Goal: Information Seeking & Learning: Learn about a topic

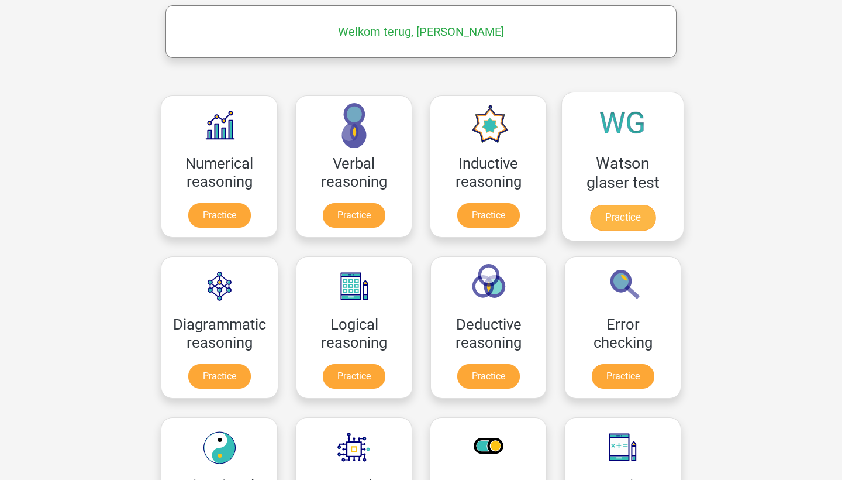
scroll to position [180, 0]
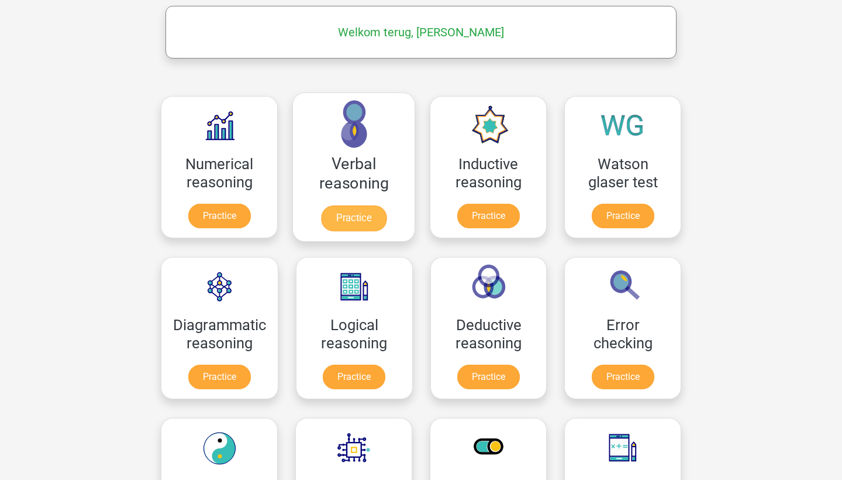
click at [380, 219] on link "Practice" at bounding box center [354, 218] width 66 height 26
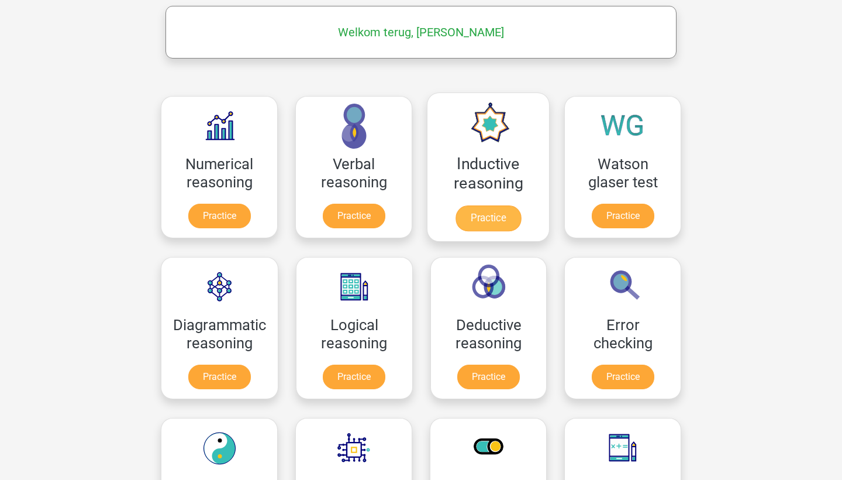
click at [512, 205] on link "Practice" at bounding box center [489, 218] width 66 height 26
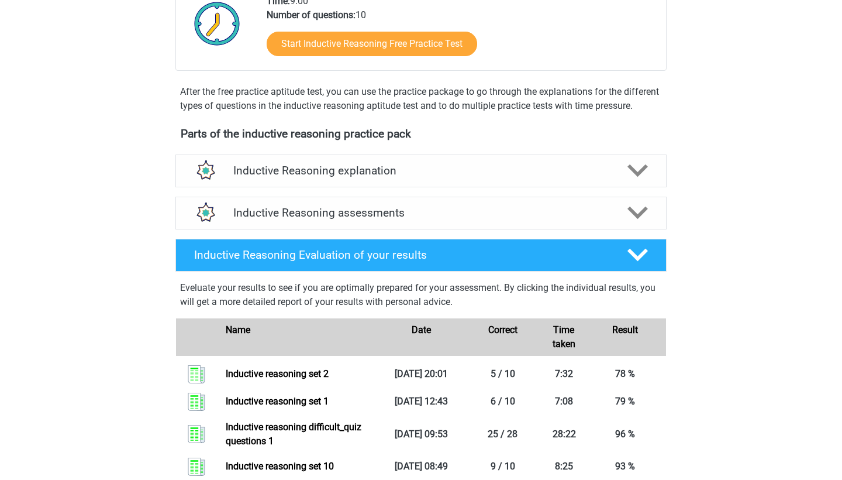
scroll to position [283, 0]
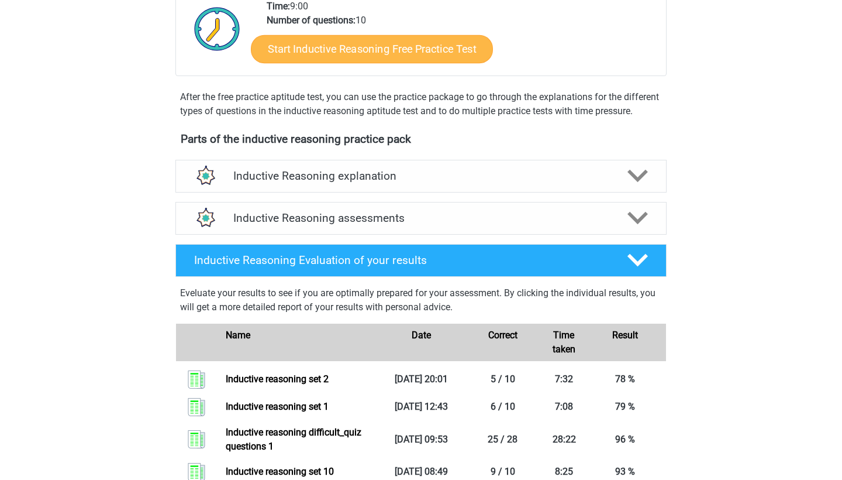
click at [401, 46] on link "Start Inductive Reasoning Free Practice Test" at bounding box center [372, 49] width 242 height 28
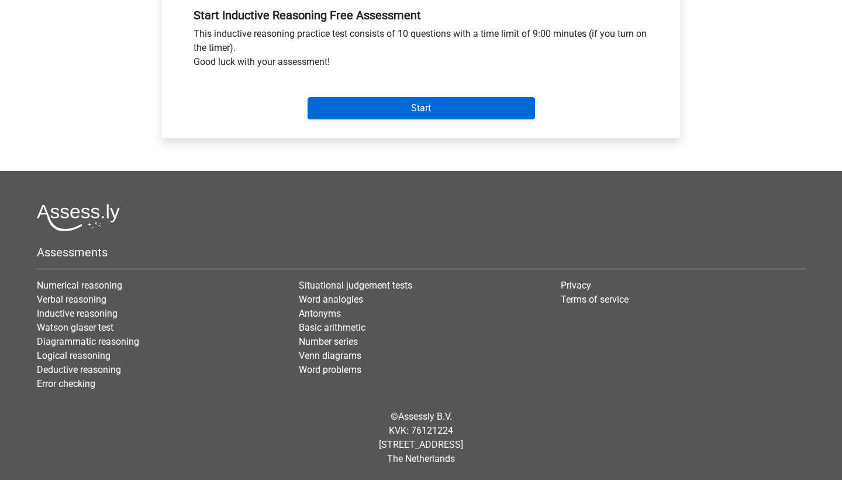
scroll to position [445, 0]
click at [411, 109] on input "Start" at bounding box center [422, 108] width 228 height 22
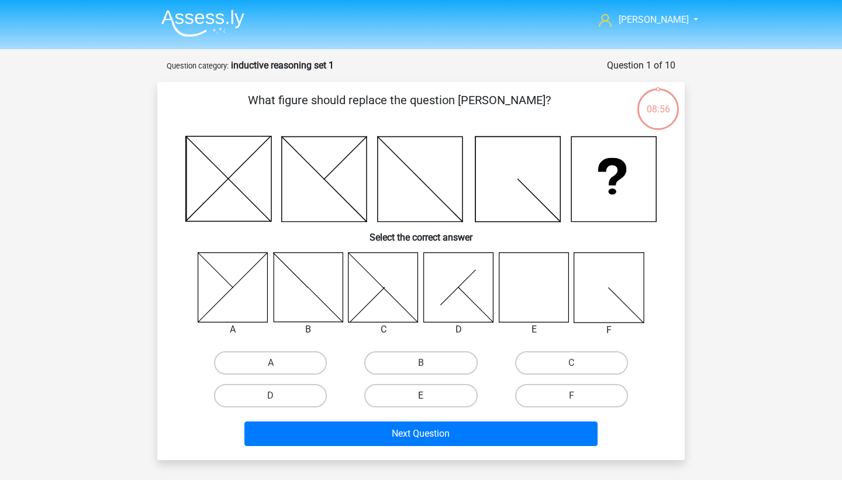
click at [453, 391] on label "E" at bounding box center [420, 395] width 113 height 23
click at [429, 395] on input "E" at bounding box center [425, 399] width 8 height 8
radio input "true"
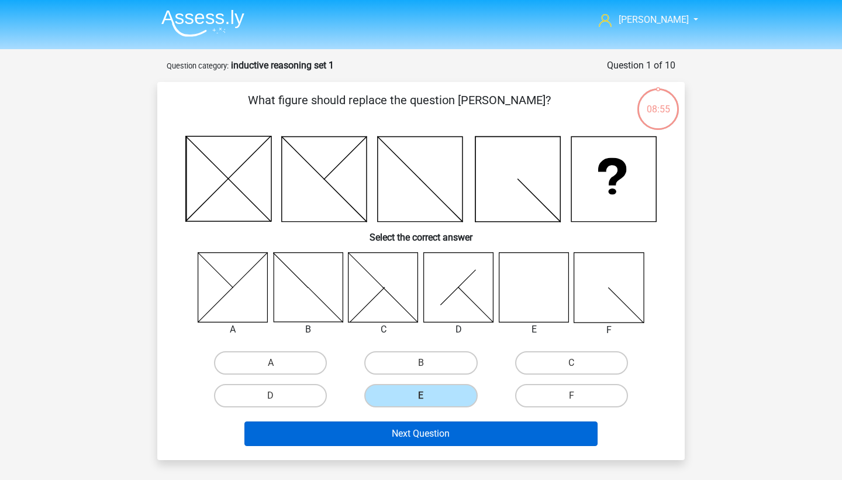
click at [442, 432] on button "Next Question" at bounding box center [421, 433] width 354 height 25
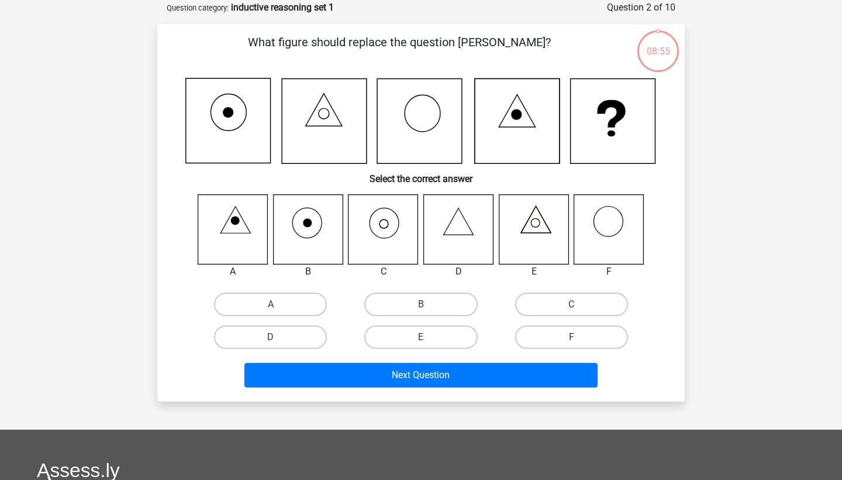
scroll to position [58, 0]
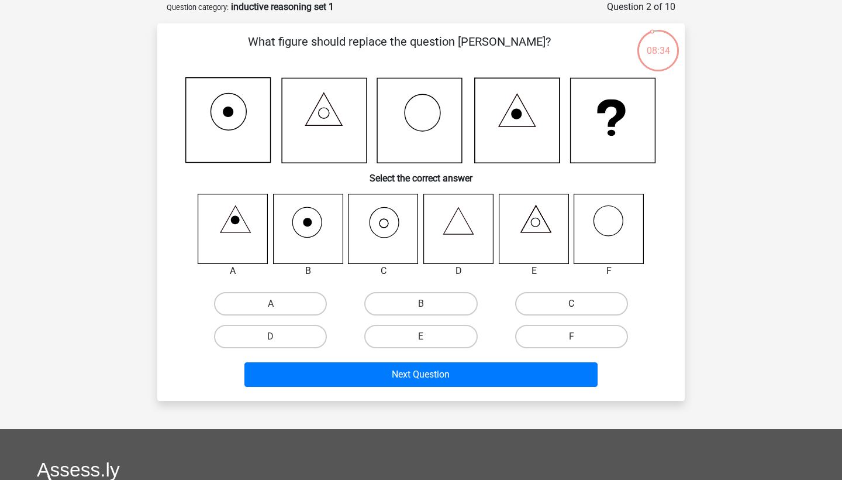
click at [551, 301] on label "C" at bounding box center [571, 303] width 113 height 23
click at [571, 304] on input "C" at bounding box center [575, 308] width 8 height 8
radio input "true"
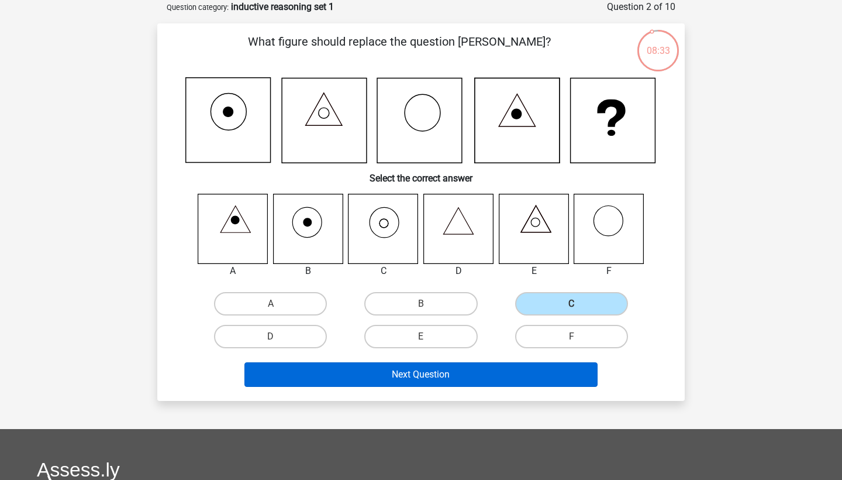
click at [484, 377] on button "Next Question" at bounding box center [421, 374] width 354 height 25
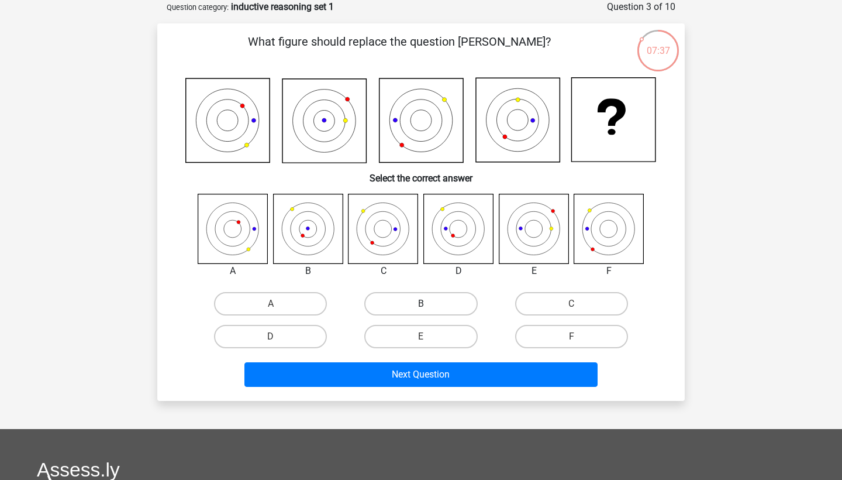
click at [406, 308] on label "B" at bounding box center [420, 303] width 113 height 23
click at [421, 308] on input "B" at bounding box center [425, 308] width 8 height 8
radio input "true"
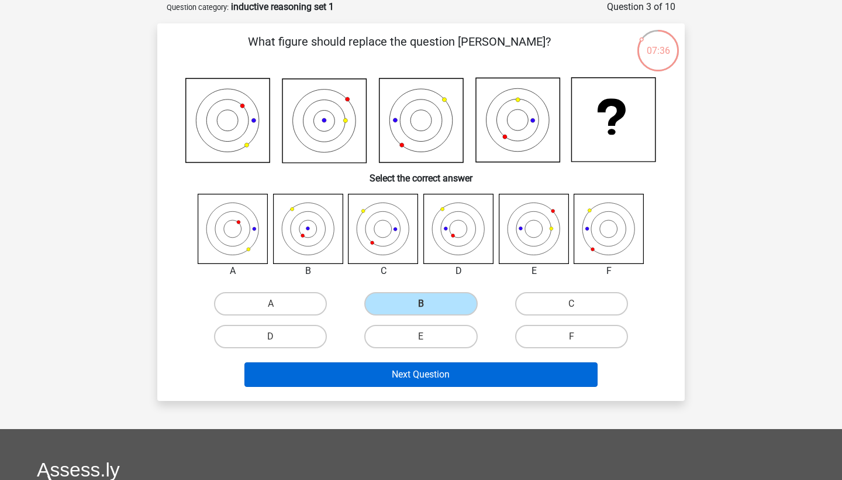
click at [414, 374] on button "Next Question" at bounding box center [421, 374] width 354 height 25
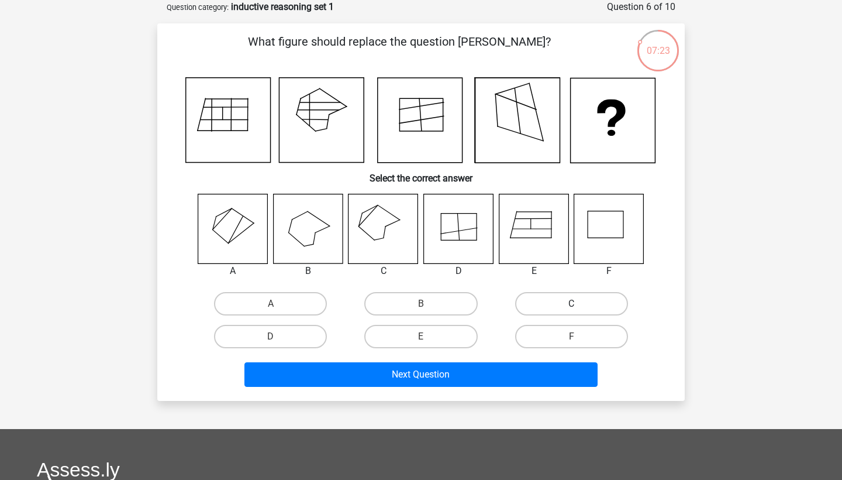
click at [571, 299] on label "C" at bounding box center [571, 303] width 113 height 23
click at [571, 304] on input "C" at bounding box center [575, 308] width 8 height 8
radio input "true"
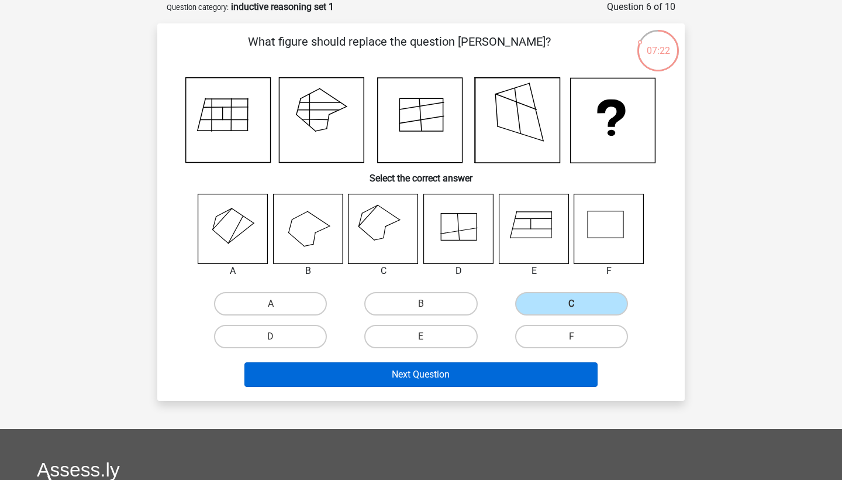
click at [528, 367] on button "Next Question" at bounding box center [421, 374] width 354 height 25
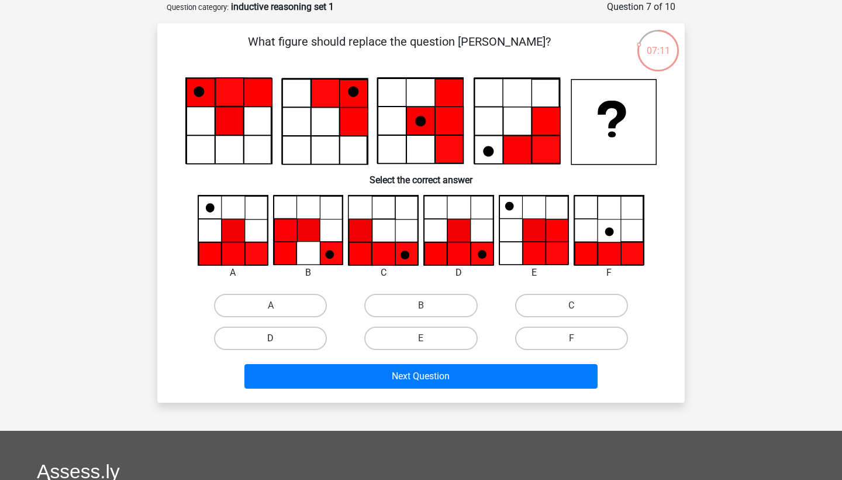
click at [299, 344] on label "D" at bounding box center [270, 337] width 113 height 23
click at [278, 344] on input "D" at bounding box center [275, 342] width 8 height 8
radio input "true"
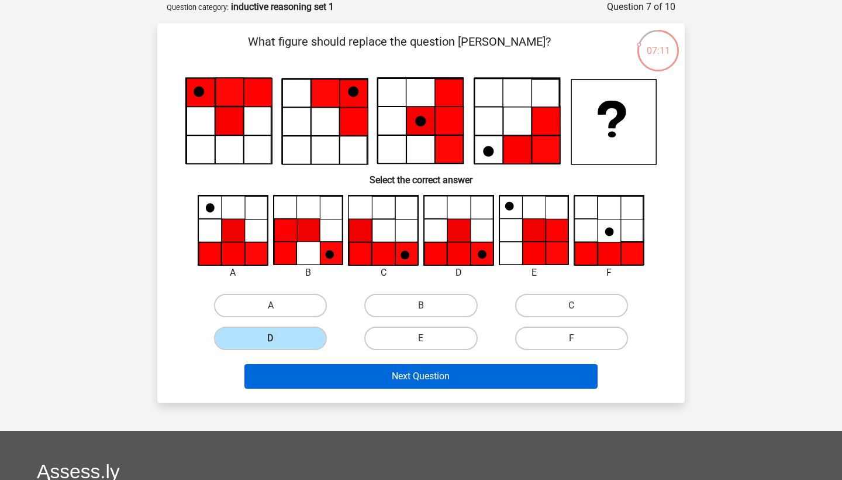
click at [352, 383] on button "Next Question" at bounding box center [421, 376] width 354 height 25
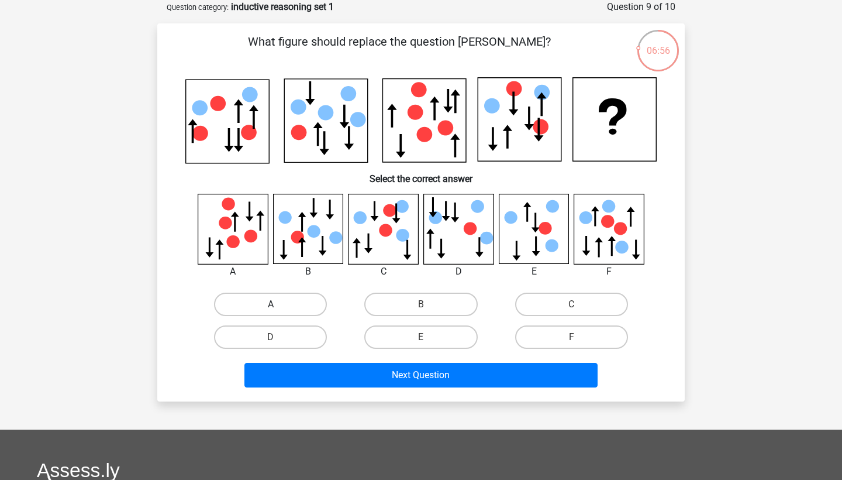
click at [270, 302] on label "A" at bounding box center [270, 303] width 113 height 23
click at [271, 304] on input "A" at bounding box center [275, 308] width 8 height 8
radio input "true"
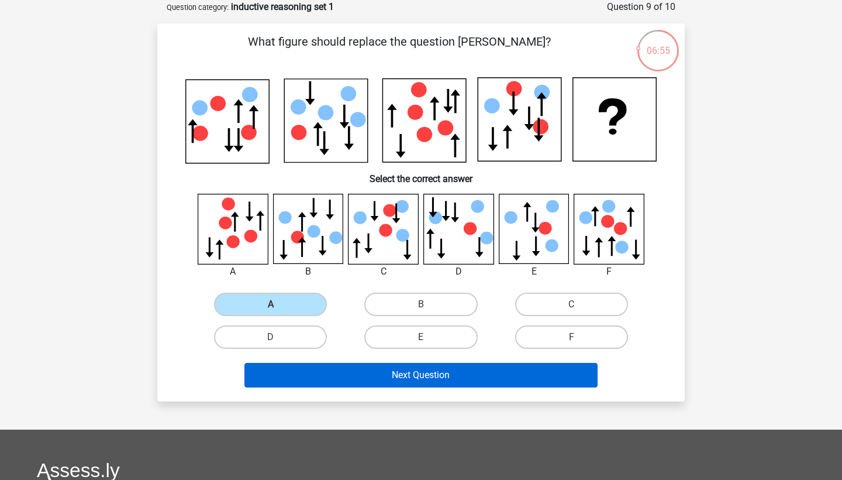
click at [346, 374] on button "Next Question" at bounding box center [421, 375] width 354 height 25
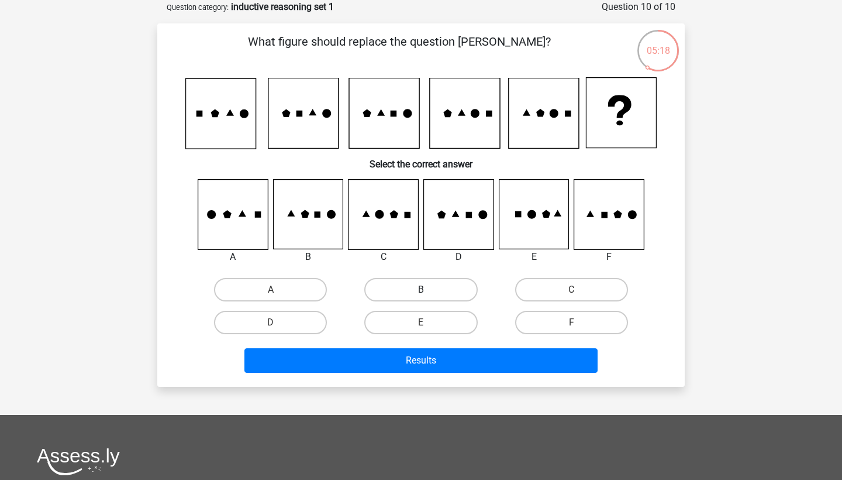
click at [422, 282] on label "B" at bounding box center [420, 289] width 113 height 23
click at [422, 290] on input "B" at bounding box center [425, 294] width 8 height 8
radio input "true"
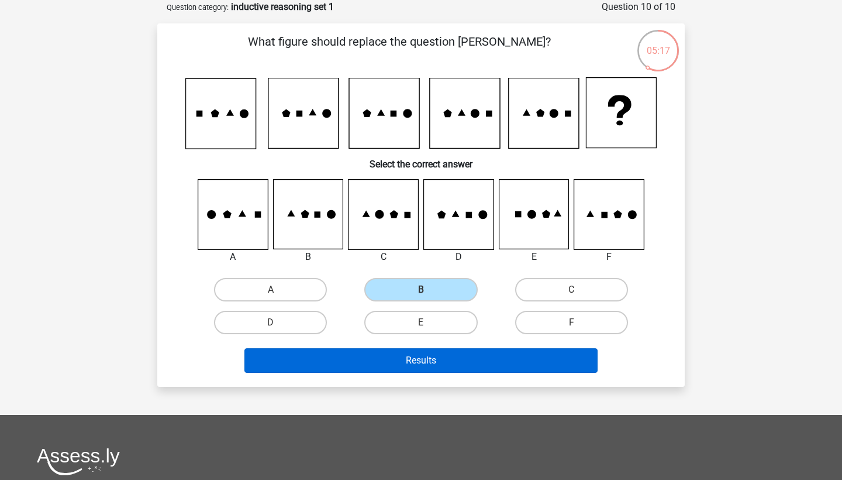
click at [421, 359] on button "Results" at bounding box center [421, 360] width 354 height 25
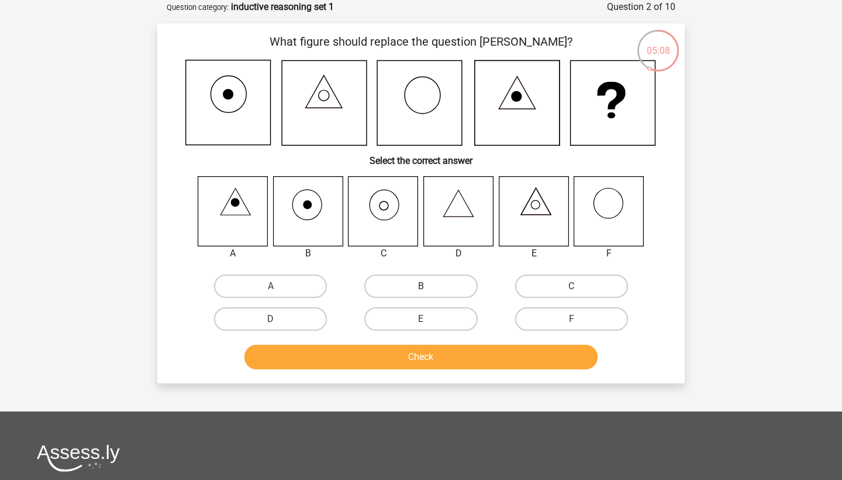
click at [437, 289] on label "B" at bounding box center [420, 285] width 113 height 23
click at [429, 289] on input "B" at bounding box center [425, 290] width 8 height 8
radio input "true"
click at [471, 361] on button "Check" at bounding box center [421, 356] width 354 height 25
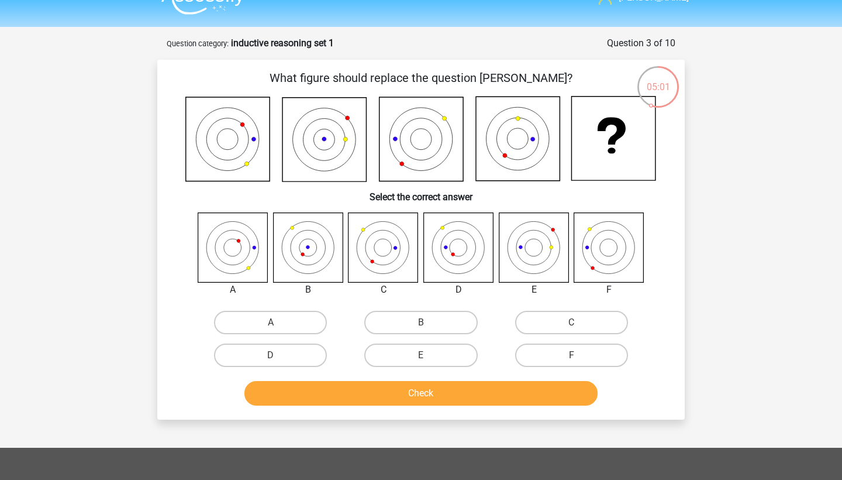
scroll to position [21, 0]
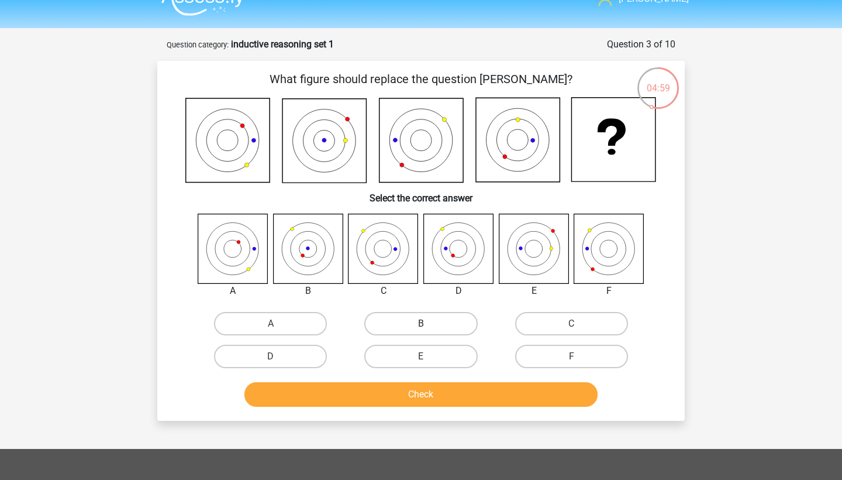
click at [409, 329] on label "B" at bounding box center [420, 323] width 113 height 23
click at [421, 329] on input "B" at bounding box center [425, 327] width 8 height 8
radio input "true"
click at [416, 395] on button "Check" at bounding box center [421, 394] width 354 height 25
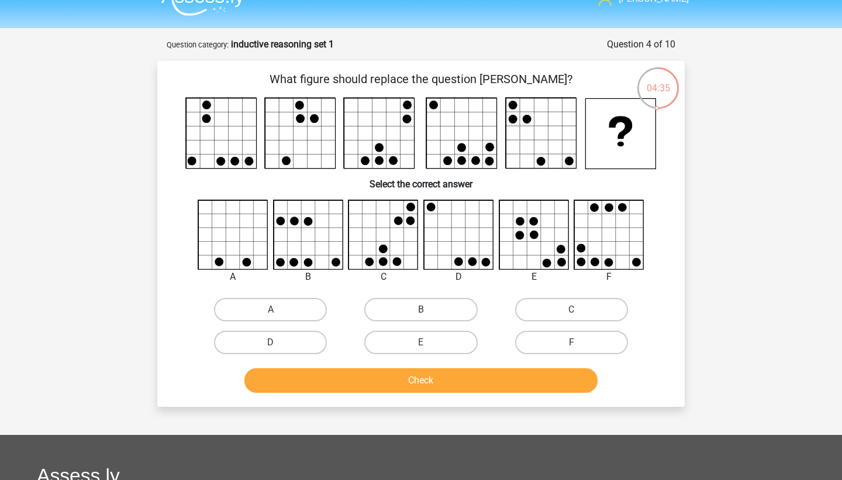
click at [574, 313] on input "C" at bounding box center [575, 313] width 8 height 8
radio input "true"
click at [509, 382] on button "Check" at bounding box center [421, 380] width 354 height 25
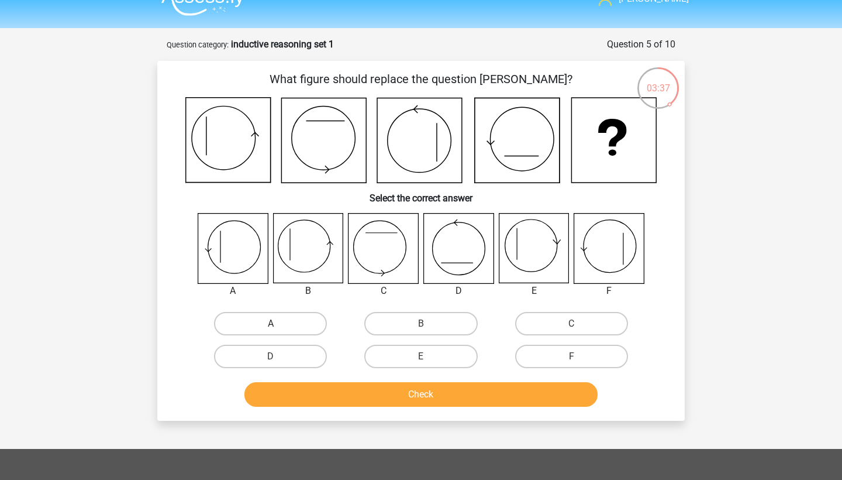
click at [267, 330] on label "A" at bounding box center [270, 323] width 113 height 23
click at [271, 330] on input "A" at bounding box center [275, 327] width 8 height 8
radio input "true"
click at [330, 403] on button "Check" at bounding box center [421, 394] width 354 height 25
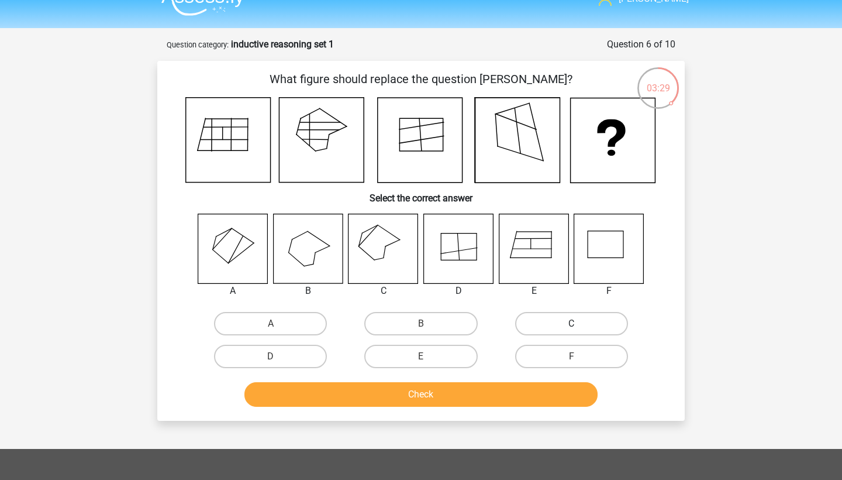
click at [581, 322] on label "C" at bounding box center [571, 323] width 113 height 23
click at [579, 323] on input "C" at bounding box center [575, 327] width 8 height 8
radio input "true"
click at [527, 398] on button "Check" at bounding box center [421, 394] width 354 height 25
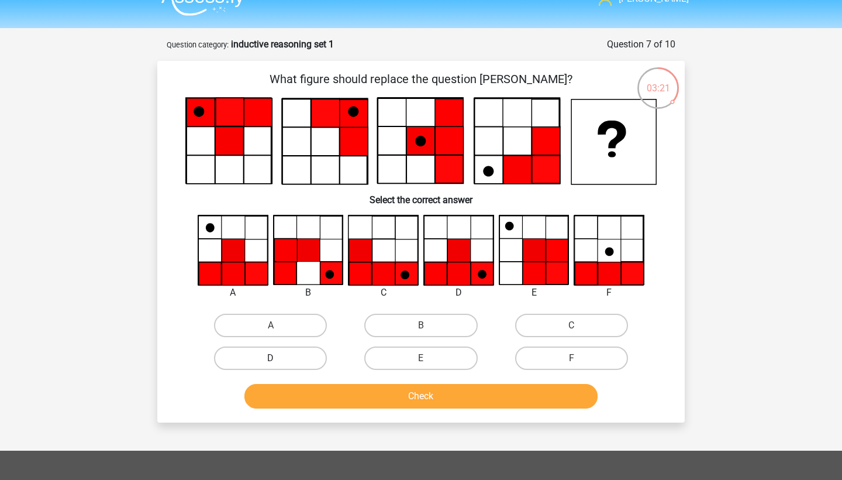
click at [309, 360] on label "D" at bounding box center [270, 357] width 113 height 23
click at [278, 360] on input "D" at bounding box center [275, 362] width 8 height 8
radio input "true"
click at [330, 387] on button "Check" at bounding box center [421, 396] width 354 height 25
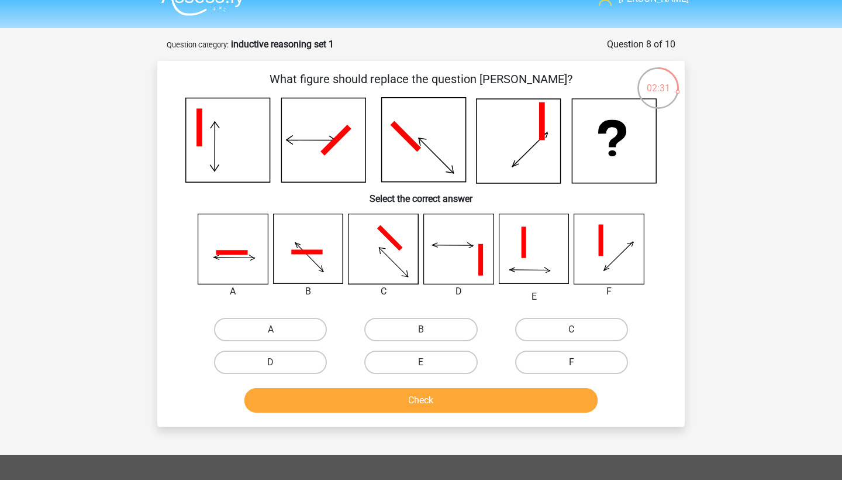
click at [571, 359] on label "F" at bounding box center [571, 361] width 113 height 23
click at [571, 362] on input "F" at bounding box center [575, 366] width 8 height 8
radio input "true"
click at [294, 324] on label "A" at bounding box center [270, 329] width 113 height 23
click at [278, 329] on input "A" at bounding box center [275, 333] width 8 height 8
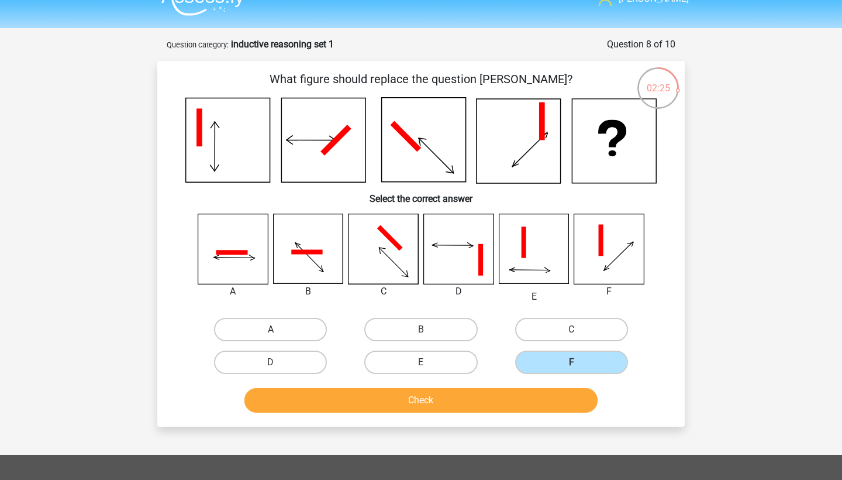
radio input "true"
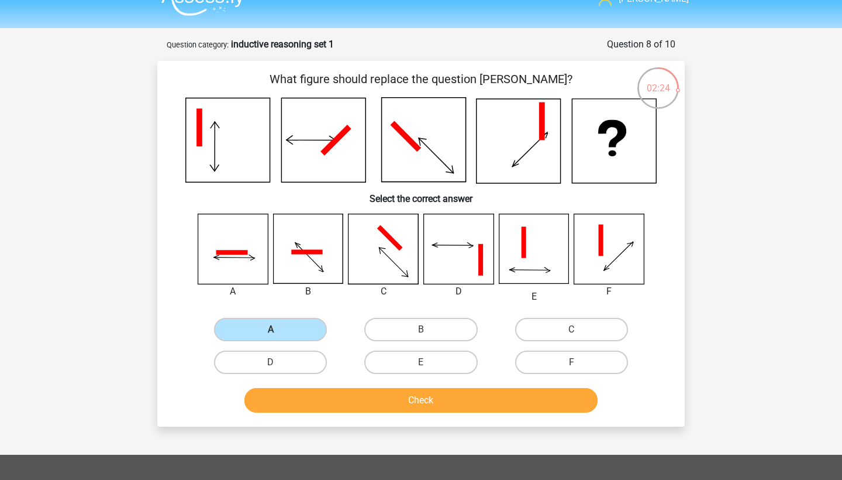
click at [353, 405] on button "Check" at bounding box center [421, 400] width 354 height 25
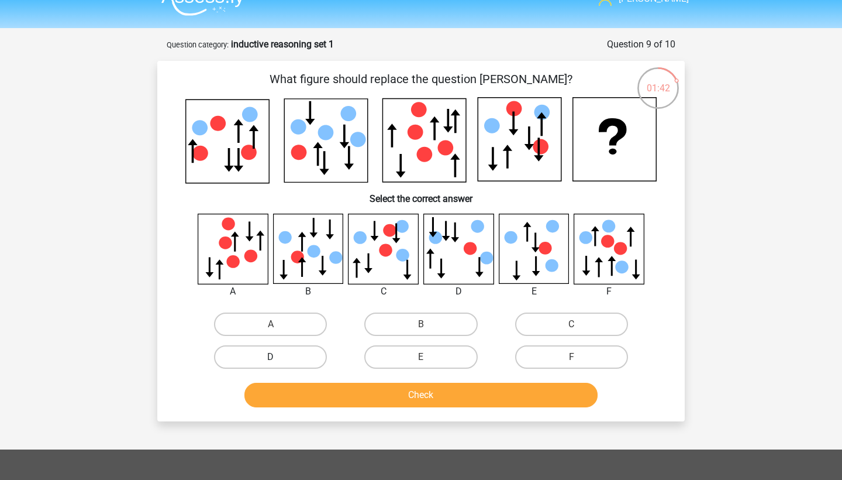
click at [284, 363] on label "D" at bounding box center [270, 356] width 113 height 23
click at [278, 363] on input "D" at bounding box center [275, 361] width 8 height 8
radio input "true"
click at [292, 385] on button "Check" at bounding box center [421, 395] width 354 height 25
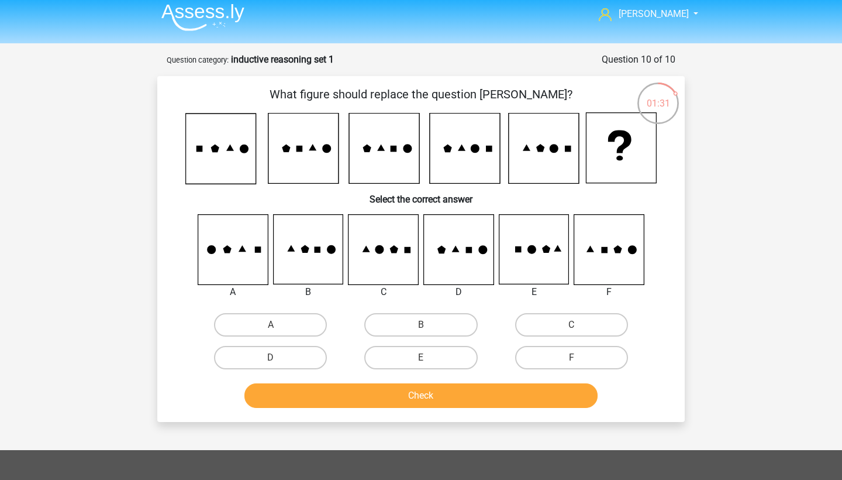
scroll to position [0, 0]
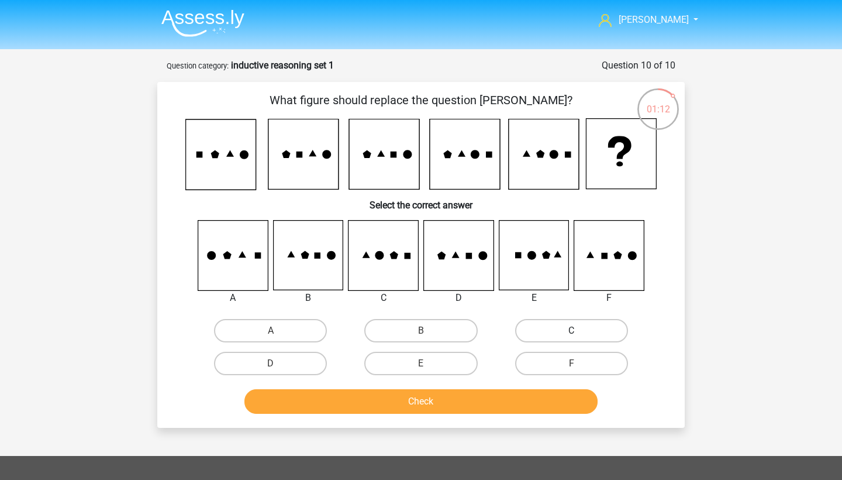
click at [571, 332] on label "C" at bounding box center [571, 330] width 113 height 23
click at [571, 332] on input "C" at bounding box center [575, 334] width 8 height 8
radio input "true"
click at [510, 399] on button "Check" at bounding box center [421, 401] width 354 height 25
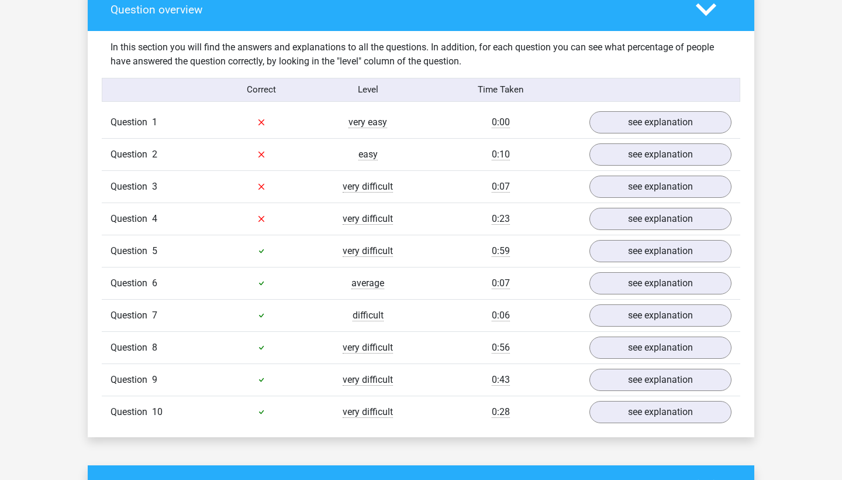
scroll to position [685, 0]
click at [668, 131] on link "see explanation" at bounding box center [660, 122] width 163 height 26
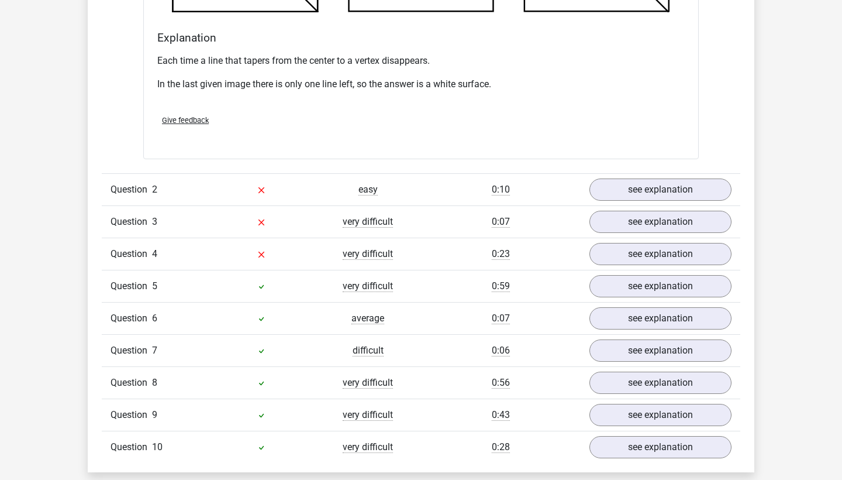
scroll to position [1325, 0]
click at [657, 235] on link "see explanation" at bounding box center [660, 222] width 163 height 26
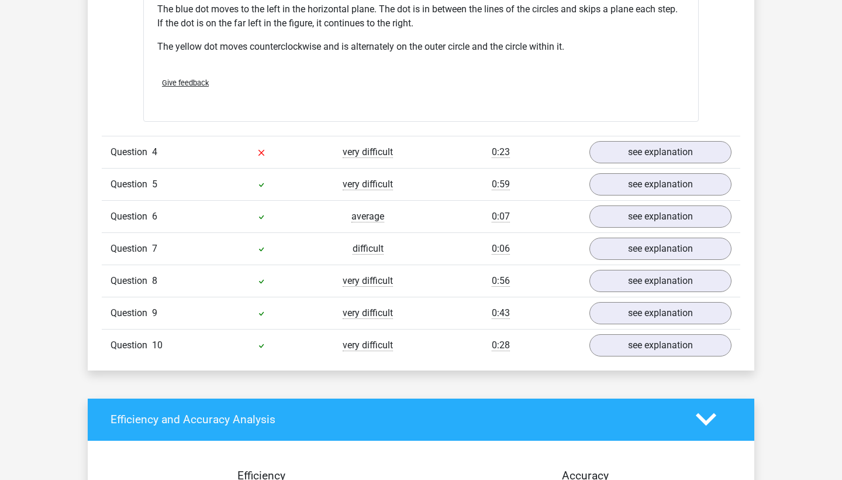
scroll to position [2103, 0]
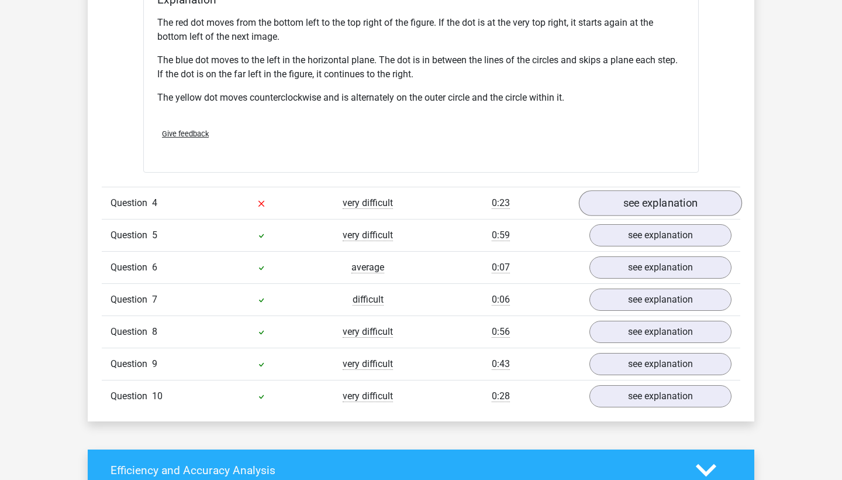
click at [655, 213] on link "see explanation" at bounding box center [660, 203] width 163 height 26
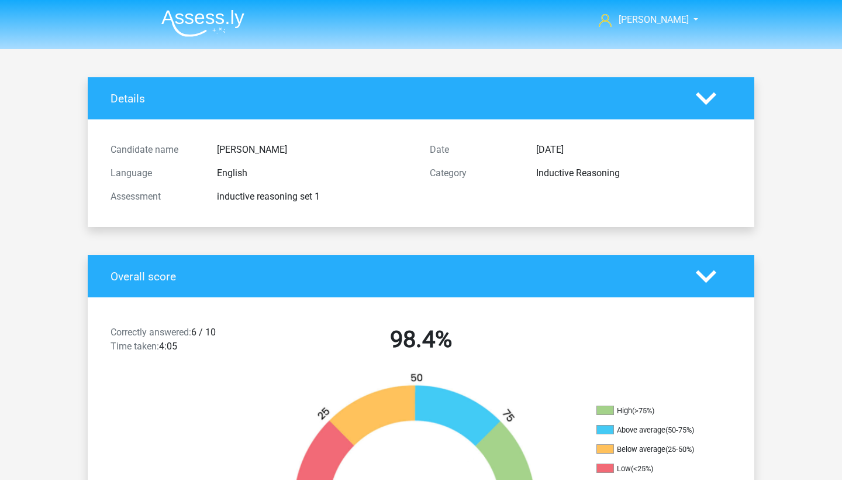
scroll to position [0, 0]
click at [653, 24] on span "[PERSON_NAME]" at bounding box center [654, 19] width 70 height 11
click at [483, 24] on nav "Kewin Chow thanatchai.cup@gmail.com" at bounding box center [421, 21] width 538 height 38
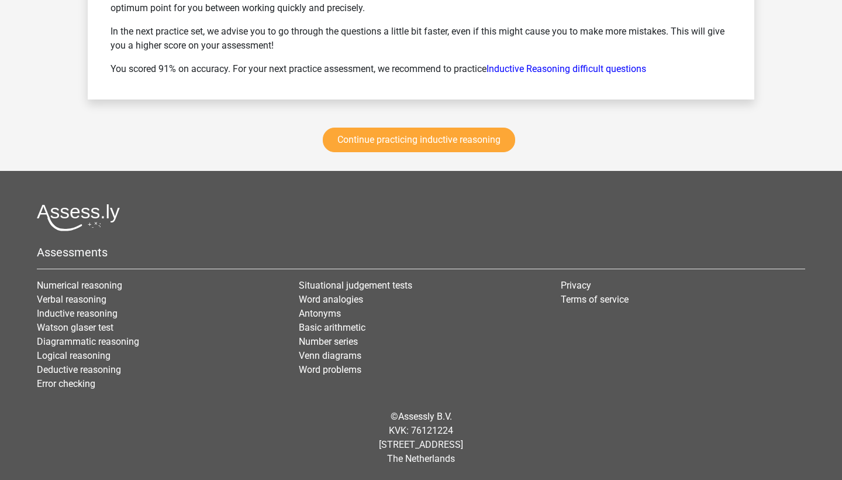
scroll to position [3791, 0]
click at [486, 141] on link "Continue practicing inductive reasoning" at bounding box center [419, 140] width 192 height 25
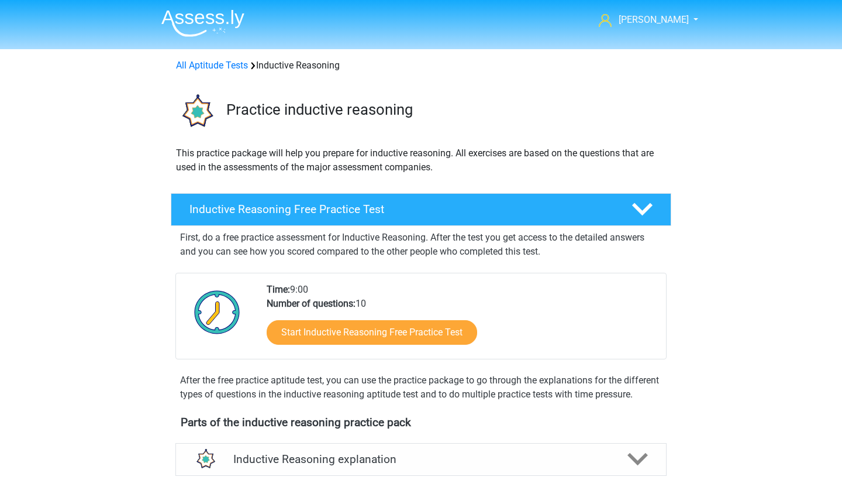
scroll to position [494, 0]
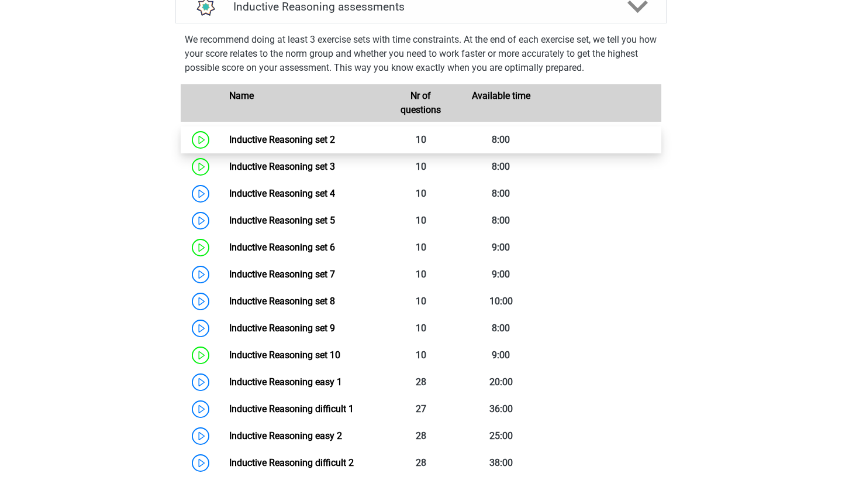
click at [335, 145] on link "Inductive Reasoning set 2" at bounding box center [282, 139] width 106 height 11
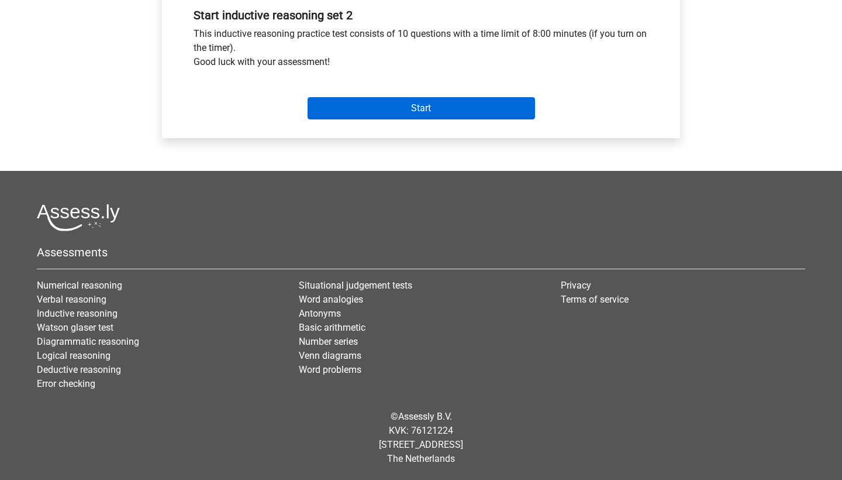
scroll to position [445, 0]
click at [474, 109] on input "Start" at bounding box center [422, 108] width 228 height 22
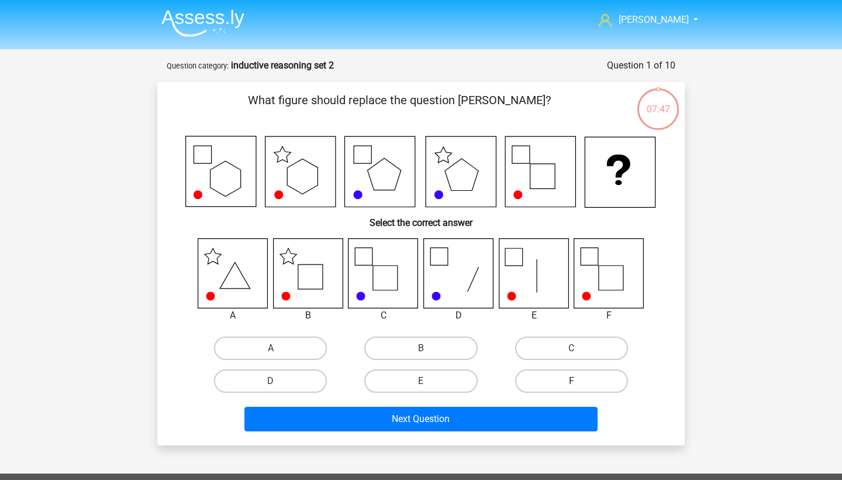
click at [578, 378] on label "F" at bounding box center [571, 380] width 113 height 23
click at [578, 381] on input "F" at bounding box center [575, 385] width 8 height 8
radio input "true"
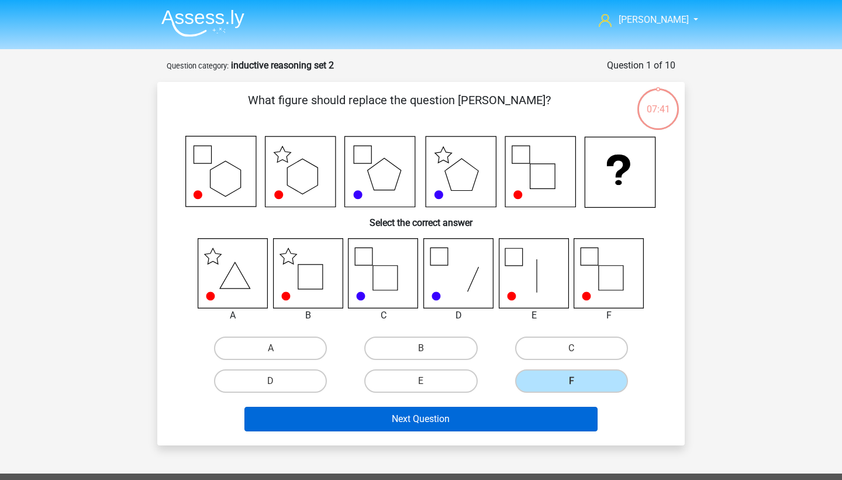
click at [490, 420] on button "Next Question" at bounding box center [421, 418] width 354 height 25
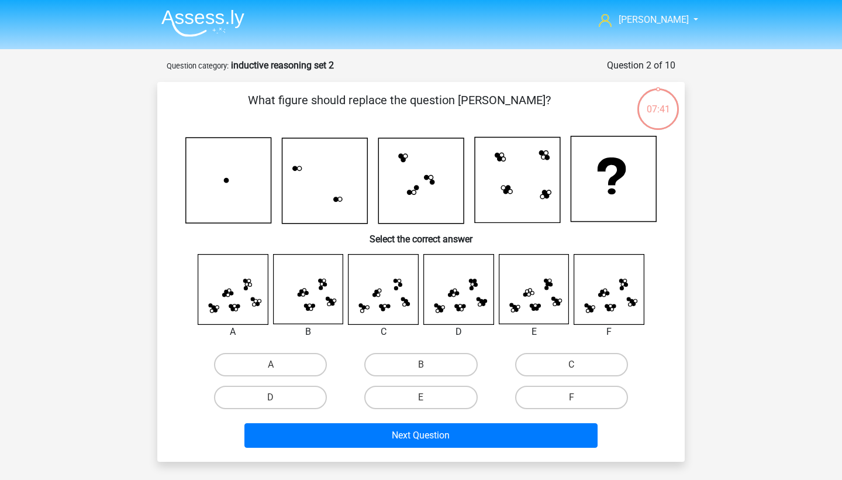
scroll to position [58, 0]
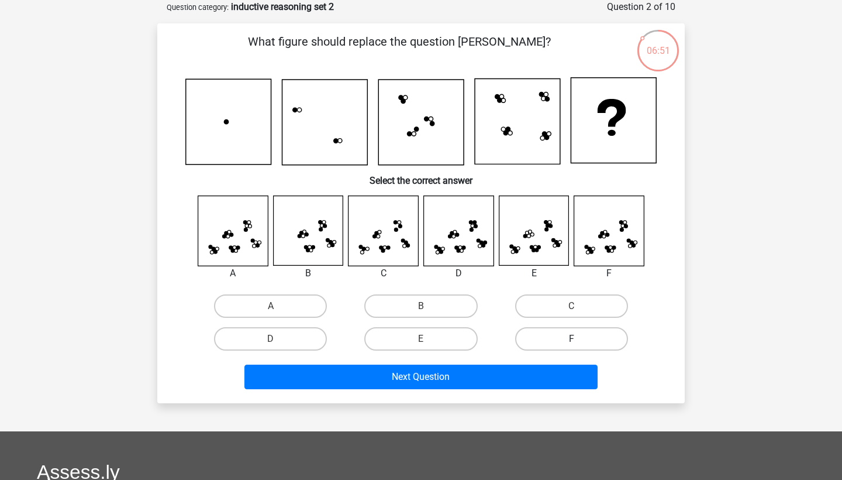
click at [563, 340] on label "F" at bounding box center [571, 338] width 113 height 23
click at [571, 340] on input "F" at bounding box center [575, 343] width 8 height 8
radio input "true"
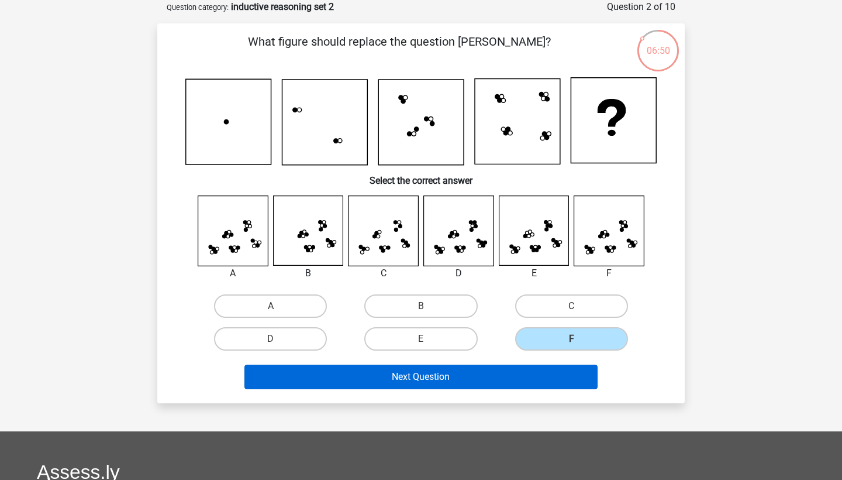
click at [526, 370] on button "Next Question" at bounding box center [421, 376] width 354 height 25
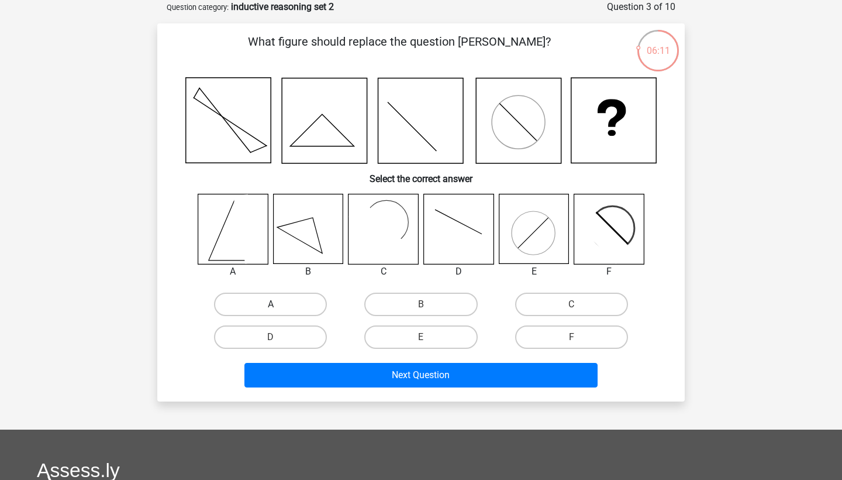
click at [293, 306] on label "A" at bounding box center [270, 303] width 113 height 23
click at [278, 306] on input "A" at bounding box center [275, 308] width 8 height 8
radio input "true"
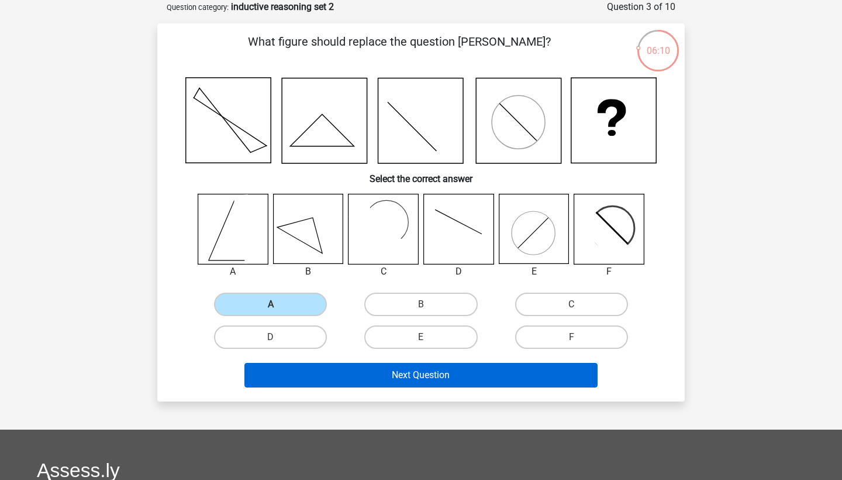
click at [336, 378] on button "Next Question" at bounding box center [421, 375] width 354 height 25
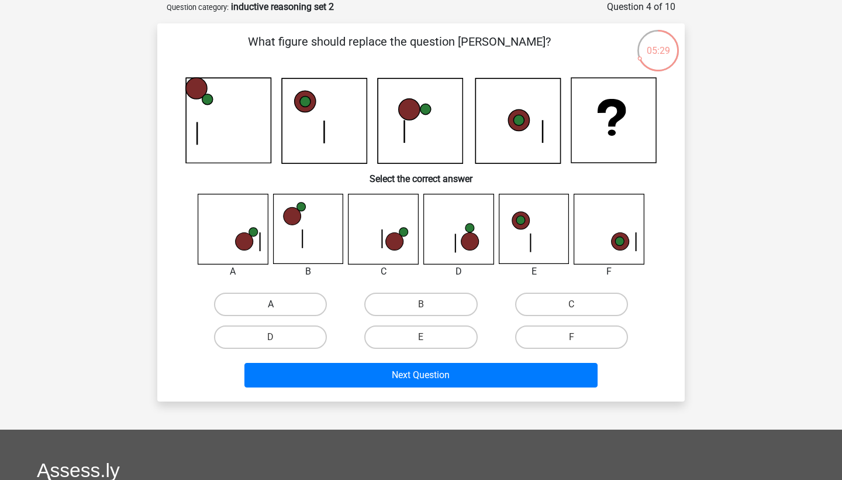
click at [302, 299] on label "A" at bounding box center [270, 303] width 113 height 23
click at [278, 304] on input "A" at bounding box center [275, 308] width 8 height 8
radio input "true"
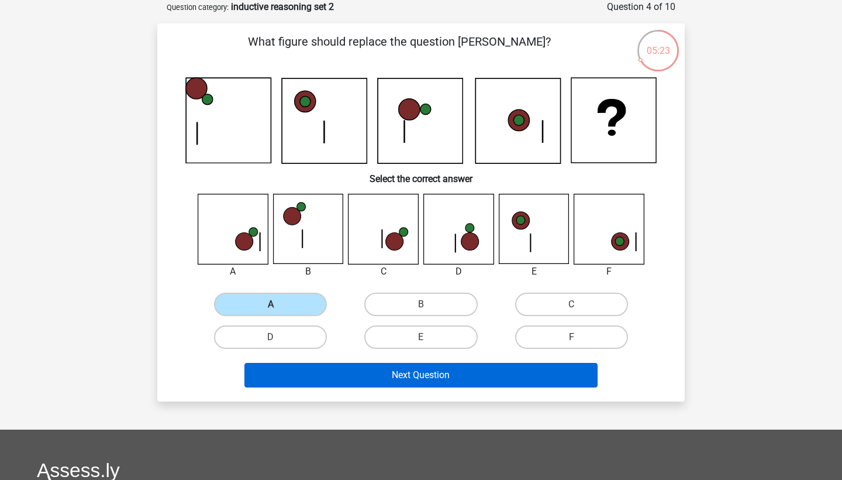
click at [346, 370] on button "Next Question" at bounding box center [421, 375] width 354 height 25
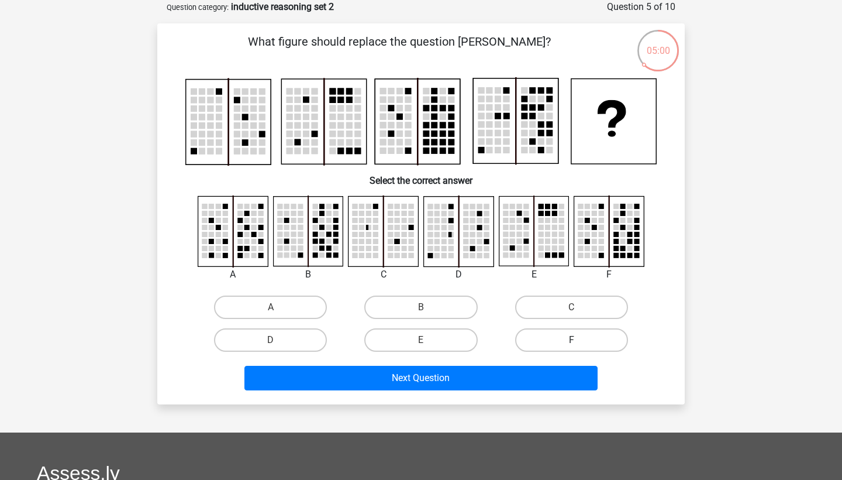
click at [530, 337] on label "F" at bounding box center [571, 339] width 113 height 23
click at [571, 340] on input "F" at bounding box center [575, 344] width 8 height 8
radio input "true"
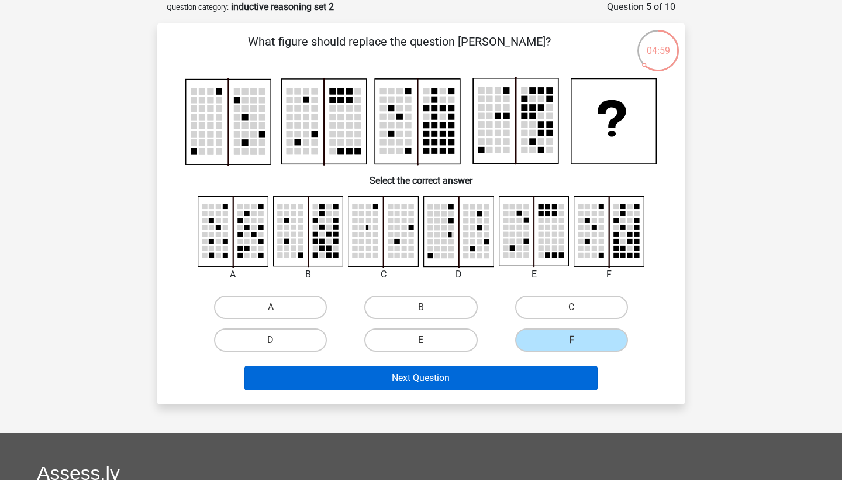
click at [443, 377] on button "Next Question" at bounding box center [421, 378] width 354 height 25
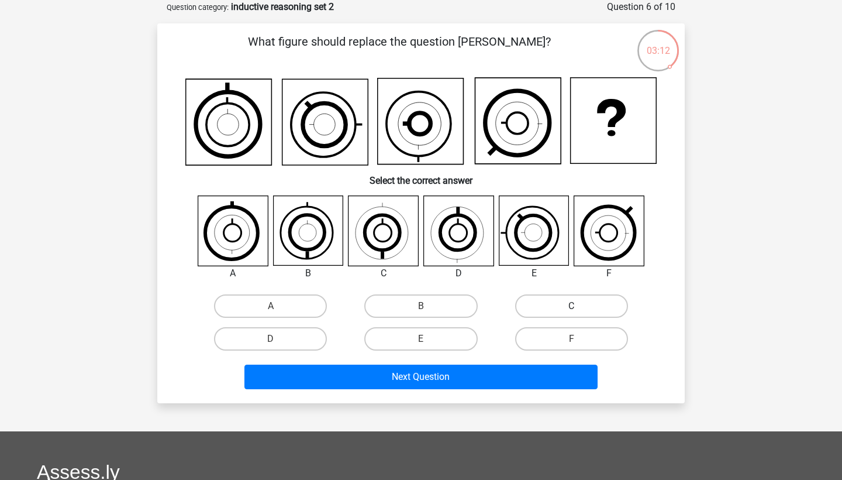
click at [603, 306] on label "C" at bounding box center [571, 305] width 113 height 23
click at [579, 306] on input "C" at bounding box center [575, 310] width 8 height 8
radio input "true"
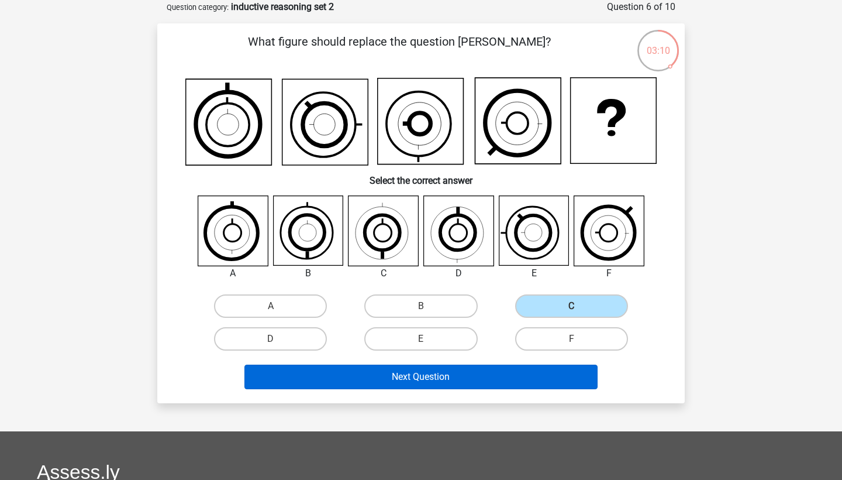
click at [339, 381] on button "Next Question" at bounding box center [421, 376] width 354 height 25
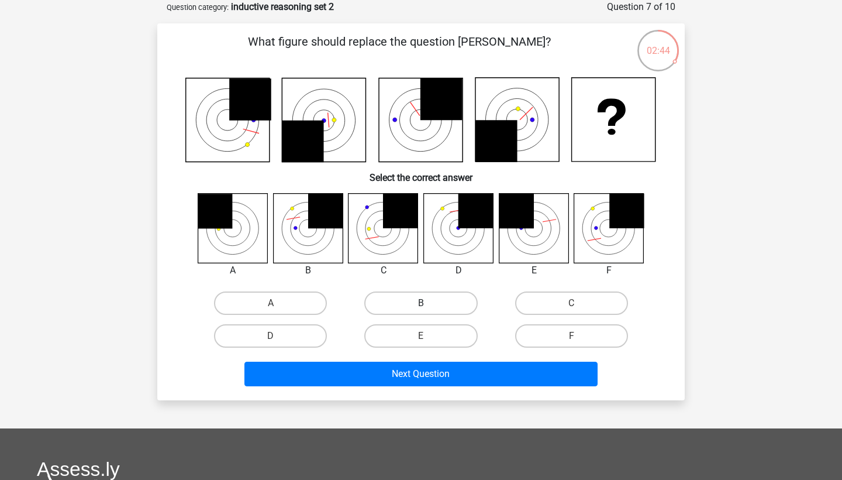
click at [438, 300] on label "B" at bounding box center [420, 302] width 113 height 23
click at [429, 303] on input "B" at bounding box center [425, 307] width 8 height 8
radio input "true"
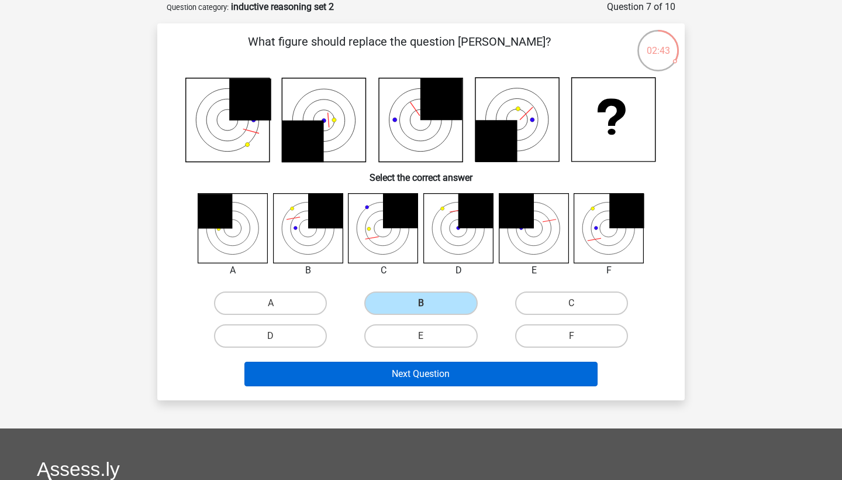
click at [434, 383] on button "Next Question" at bounding box center [421, 373] width 354 height 25
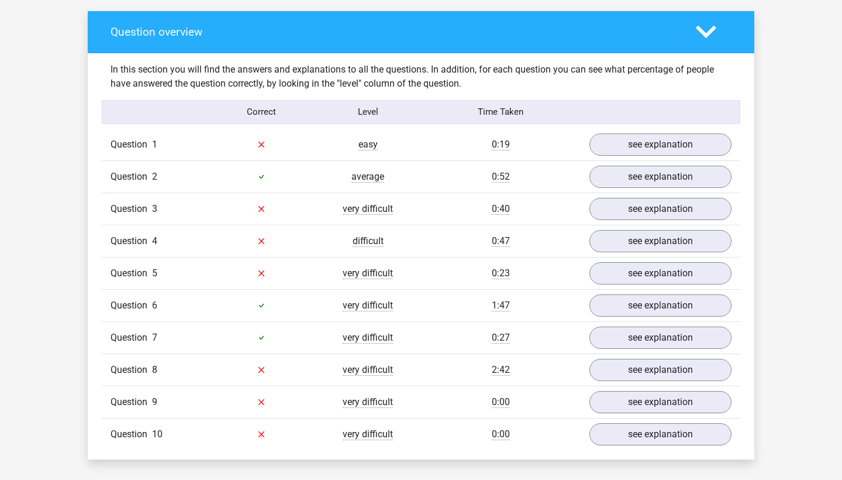
scroll to position [676, 0]
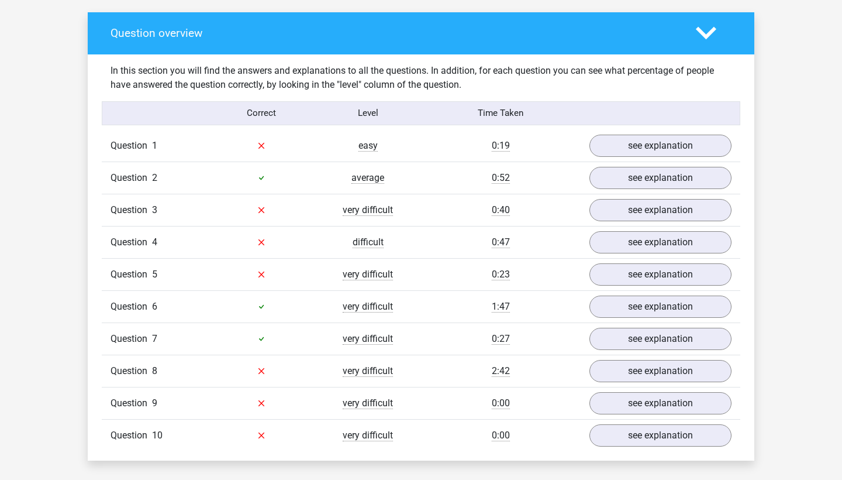
click at [141, 180] on span "Question" at bounding box center [132, 178] width 42 height 14
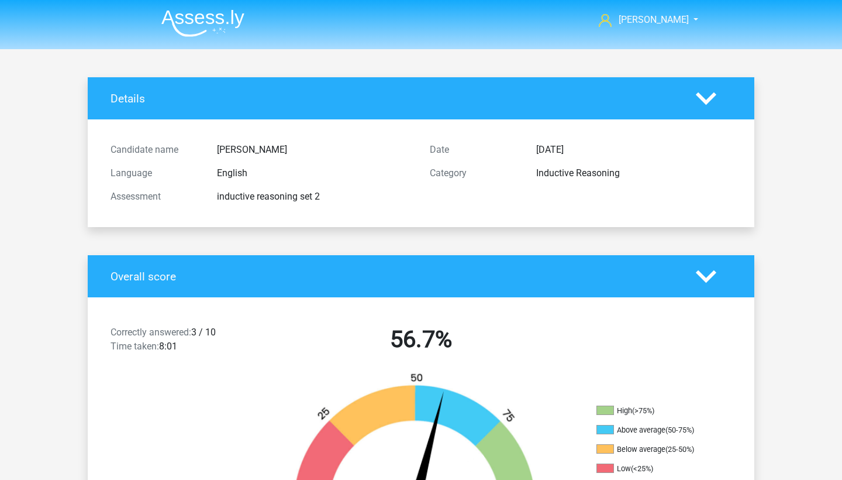
scroll to position [0, 0]
click at [674, 23] on span "[PERSON_NAME]" at bounding box center [654, 19] width 70 height 11
click at [298, 109] on div "Details" at bounding box center [421, 98] width 667 height 42
click at [190, 25] on img at bounding box center [202, 22] width 83 height 27
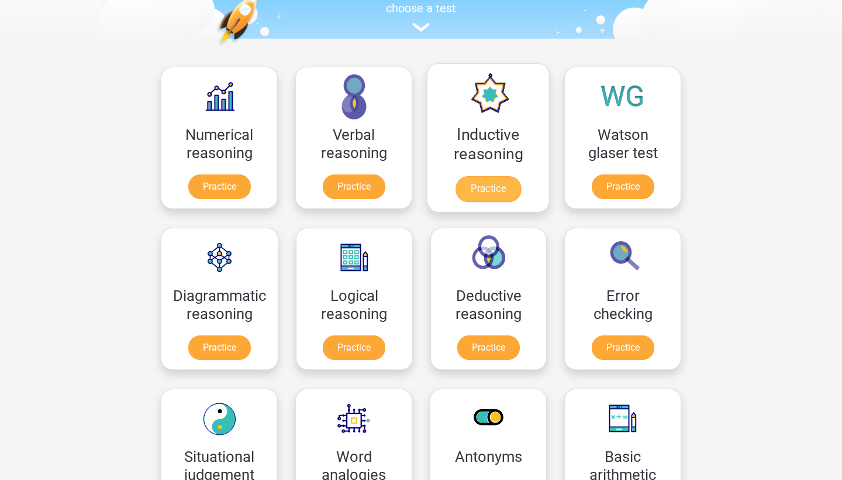
scroll to position [133, 0]
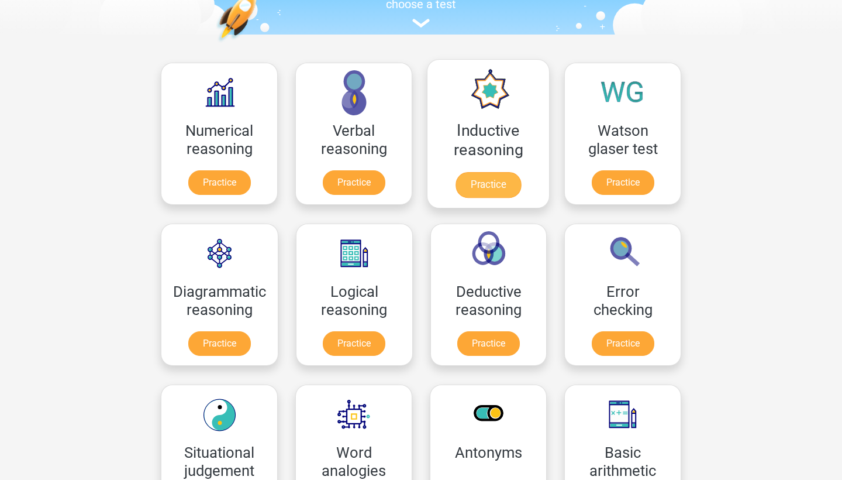
click at [495, 172] on link "Practice" at bounding box center [489, 185] width 66 height 26
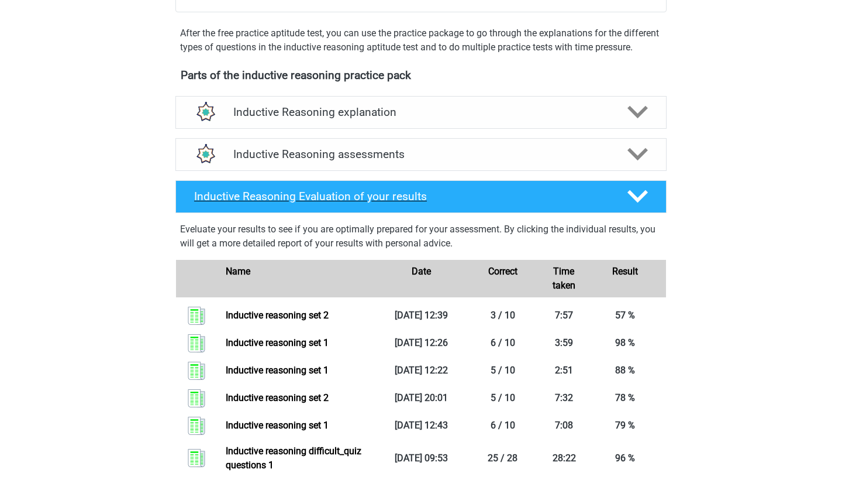
scroll to position [381, 0]
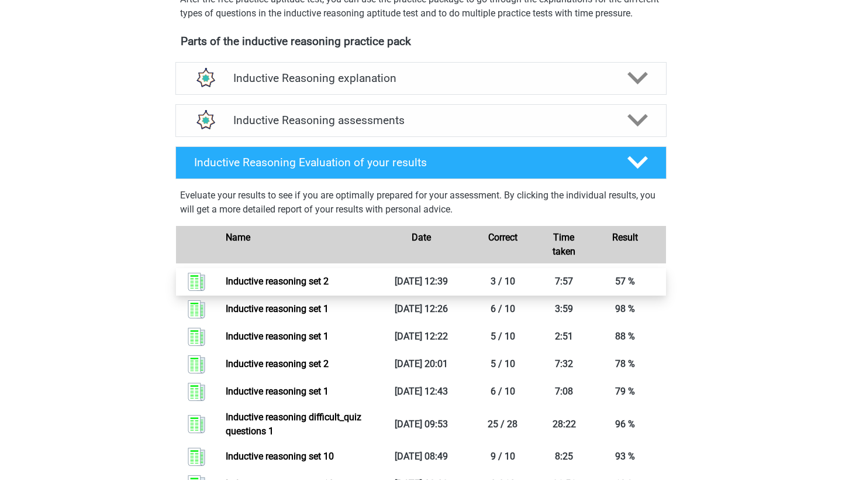
click at [329, 287] on link "Inductive reasoning set 2" at bounding box center [277, 280] width 103 height 11
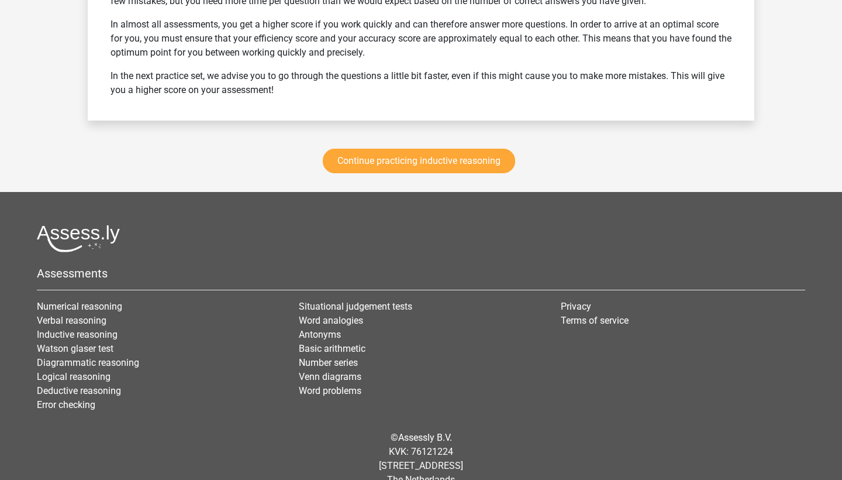
scroll to position [1638, 0]
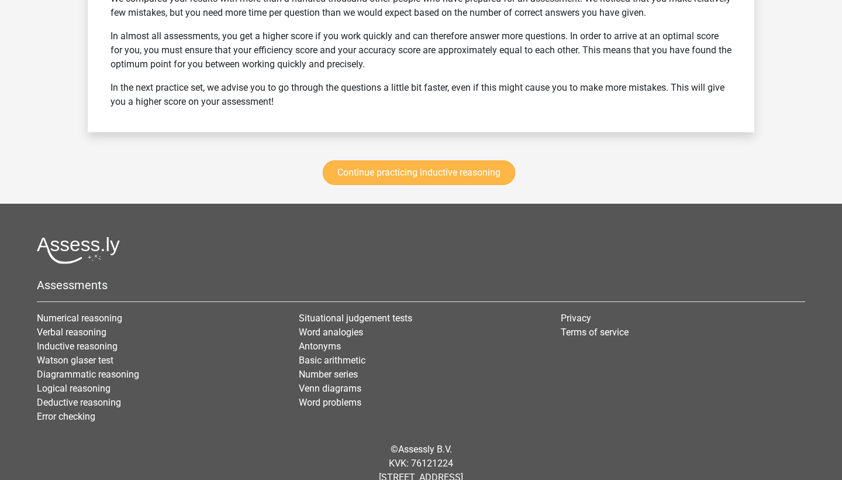
click at [421, 180] on link "Continue practicing inductive reasoning" at bounding box center [419, 172] width 192 height 25
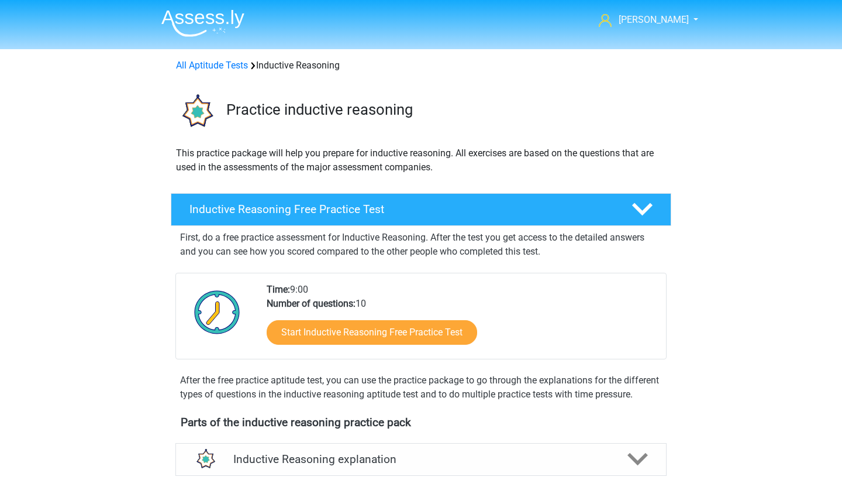
scroll to position [494, 0]
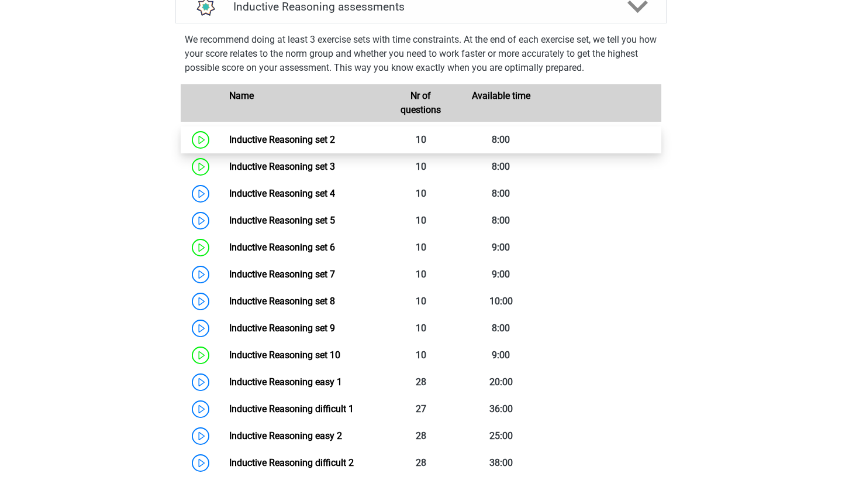
click at [335, 145] on link "Inductive Reasoning set 2" at bounding box center [282, 139] width 106 height 11
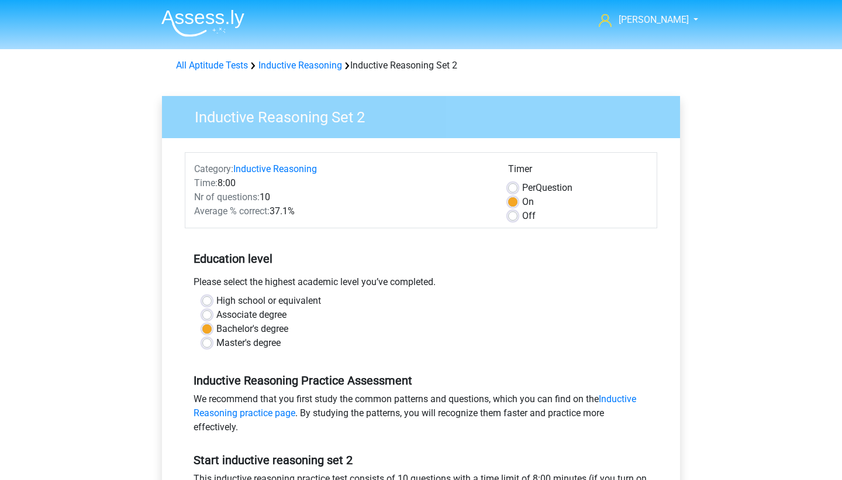
click at [522, 215] on label "Off" at bounding box center [528, 216] width 13 height 14
click at [516, 215] on input "Off" at bounding box center [512, 215] width 9 height 12
radio input "true"
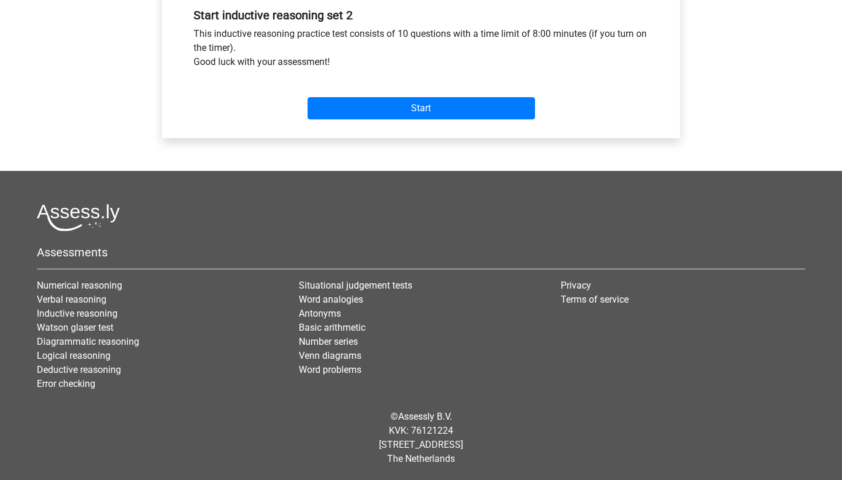
scroll to position [445, 0]
click at [475, 109] on input "Start" at bounding box center [422, 108] width 228 height 22
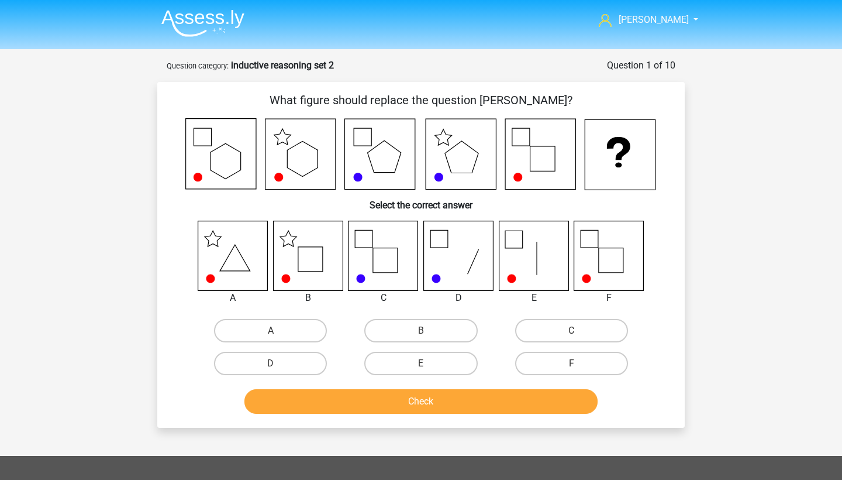
click at [554, 349] on div "F" at bounding box center [572, 363] width 150 height 33
click at [556, 359] on label "F" at bounding box center [571, 363] width 113 height 23
click at [571, 363] on input "F" at bounding box center [575, 367] width 8 height 8
radio input "true"
click at [536, 399] on button "Check" at bounding box center [421, 401] width 354 height 25
